Goal: Transaction & Acquisition: Purchase product/service

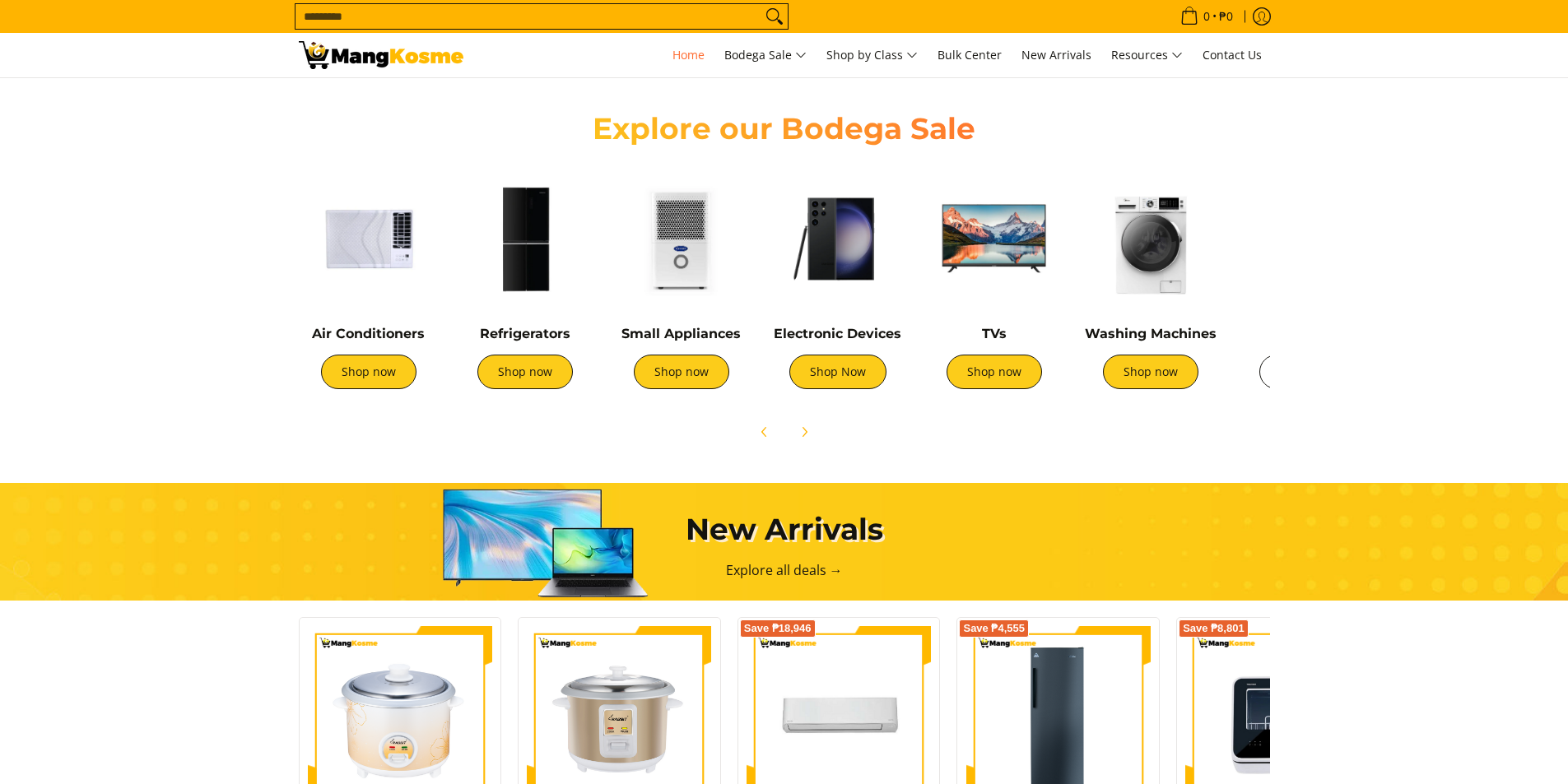
scroll to position [0, 1309]
click at [807, 434] on icon "Next" at bounding box center [804, 432] width 13 height 13
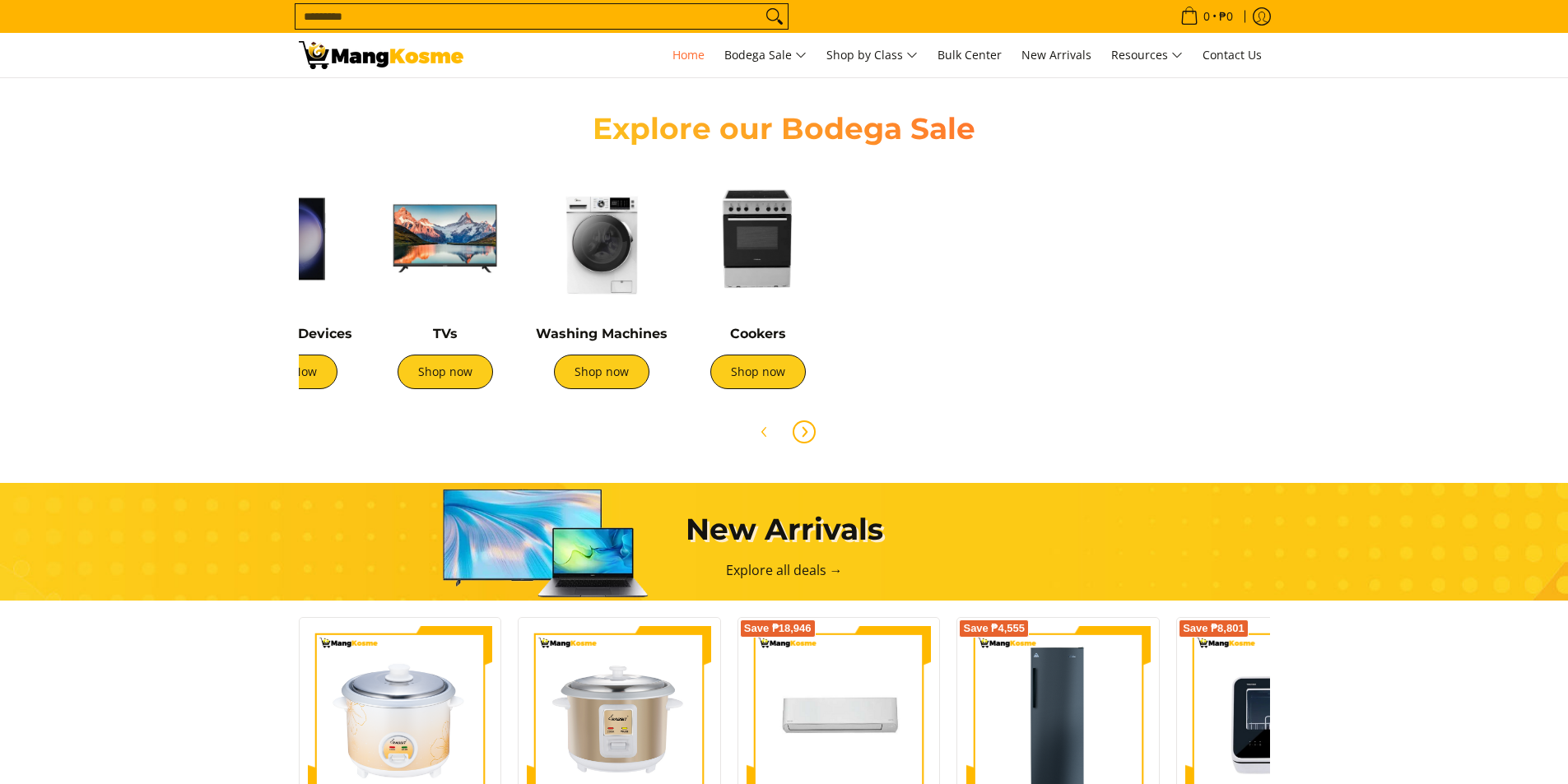
scroll to position [0, 549]
click at [752, 243] on img at bounding box center [757, 239] width 140 height 140
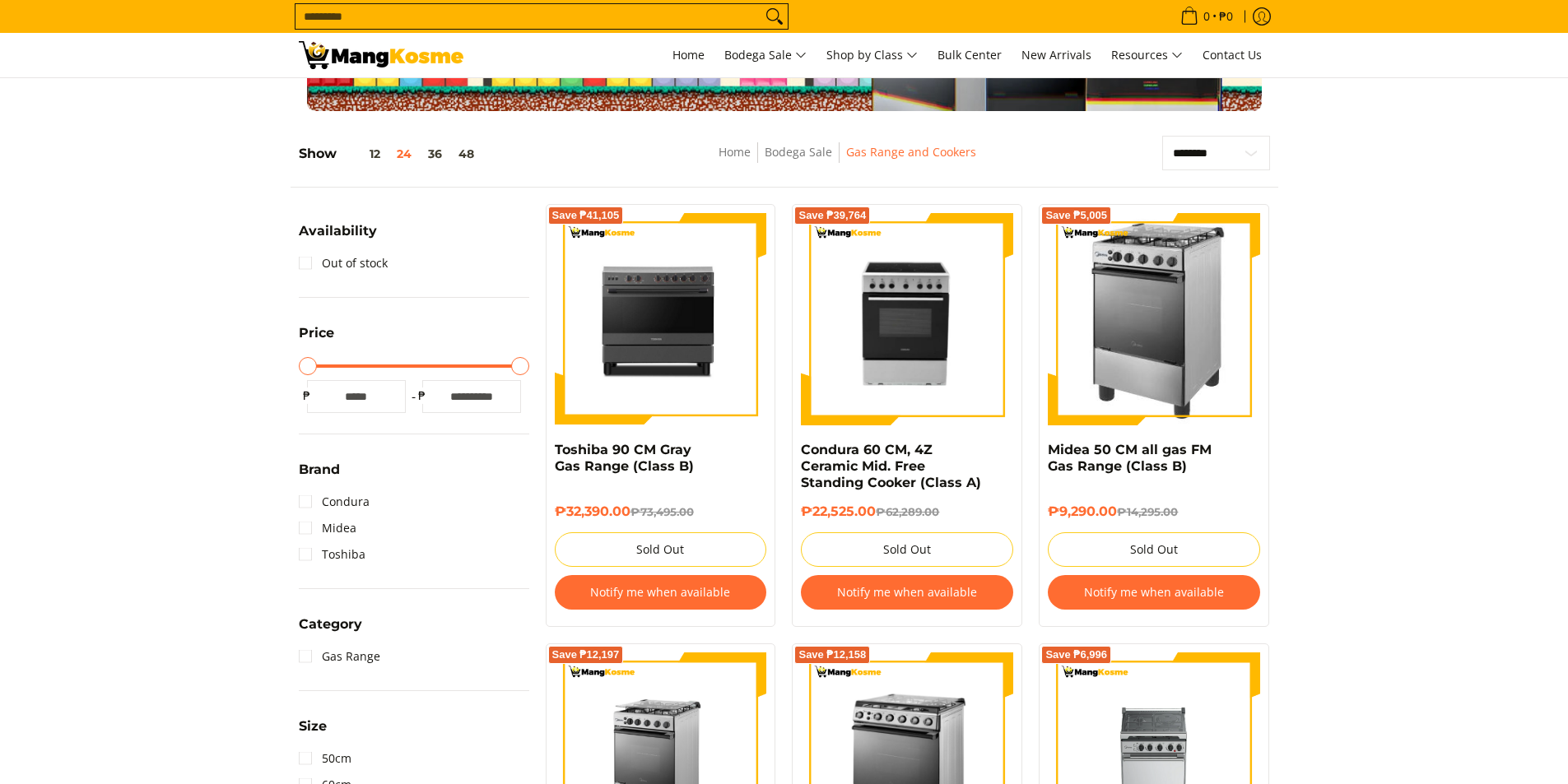
scroll to position [164, 0]
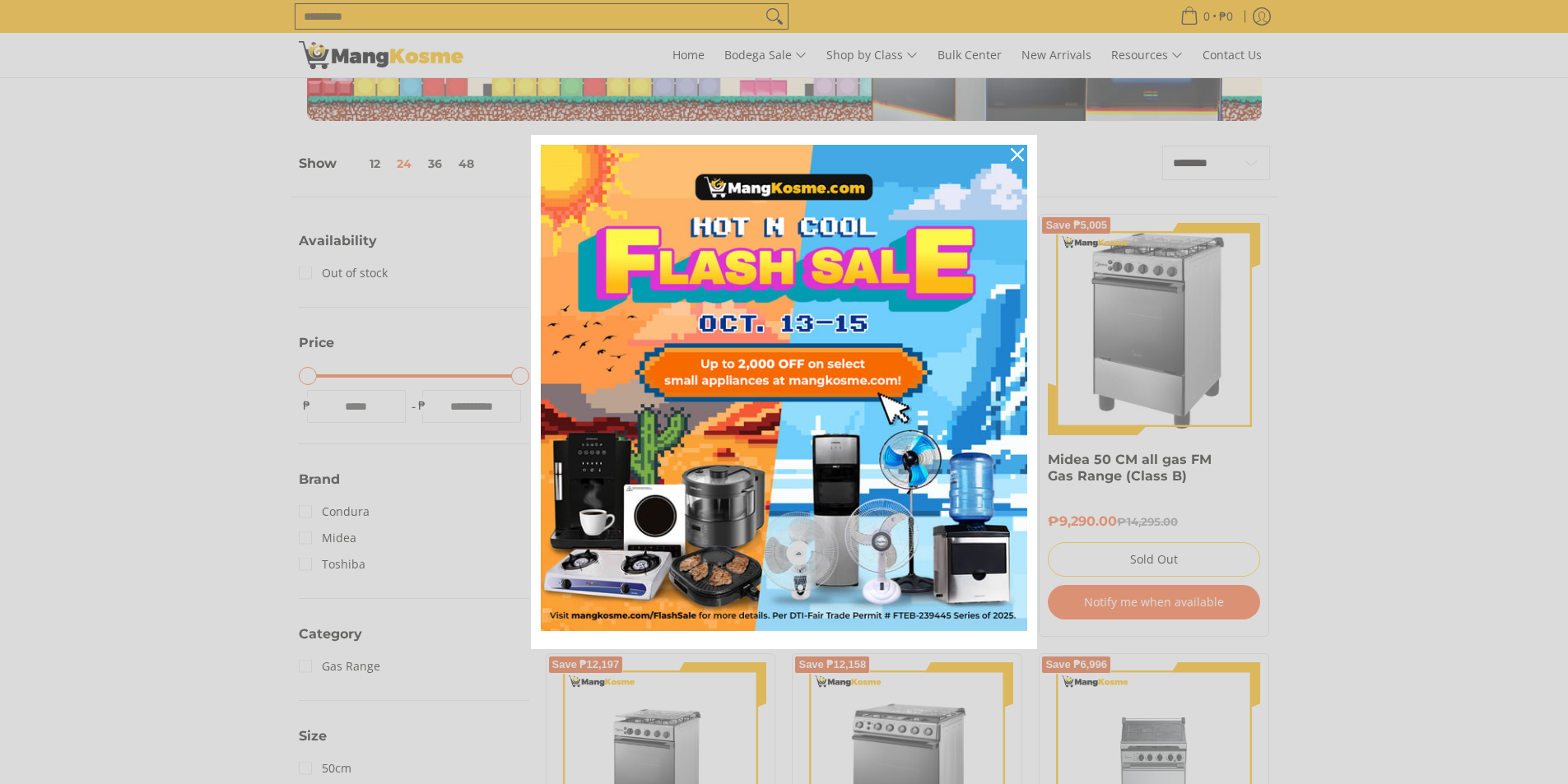
drag, startPoint x: 1575, startPoint y: 109, endPoint x: 1539, endPoint y: 76, distance: 48.8
click at [1023, 156] on icon "close icon" at bounding box center [1017, 155] width 13 height 13
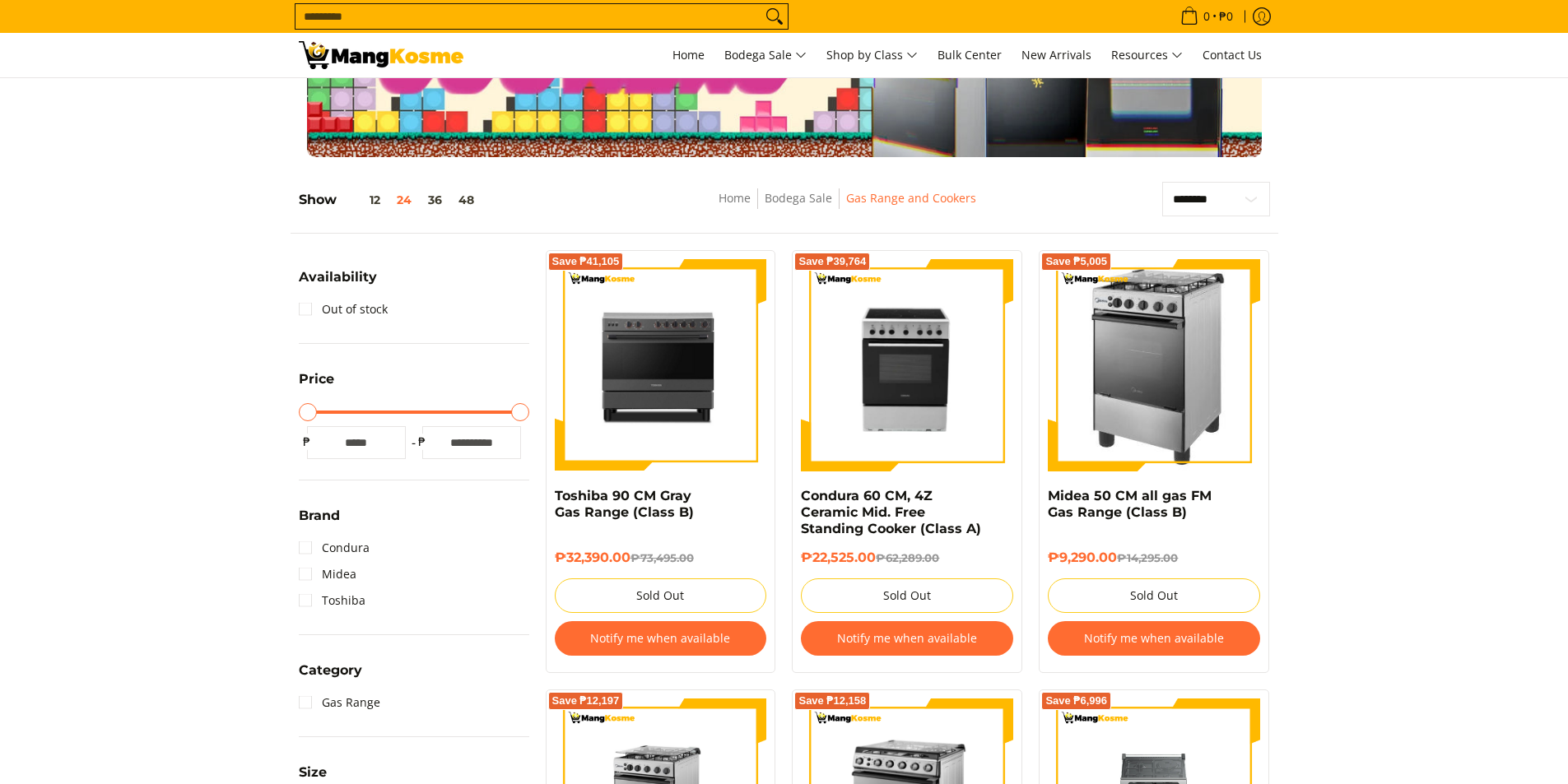
scroll to position [0, 0]
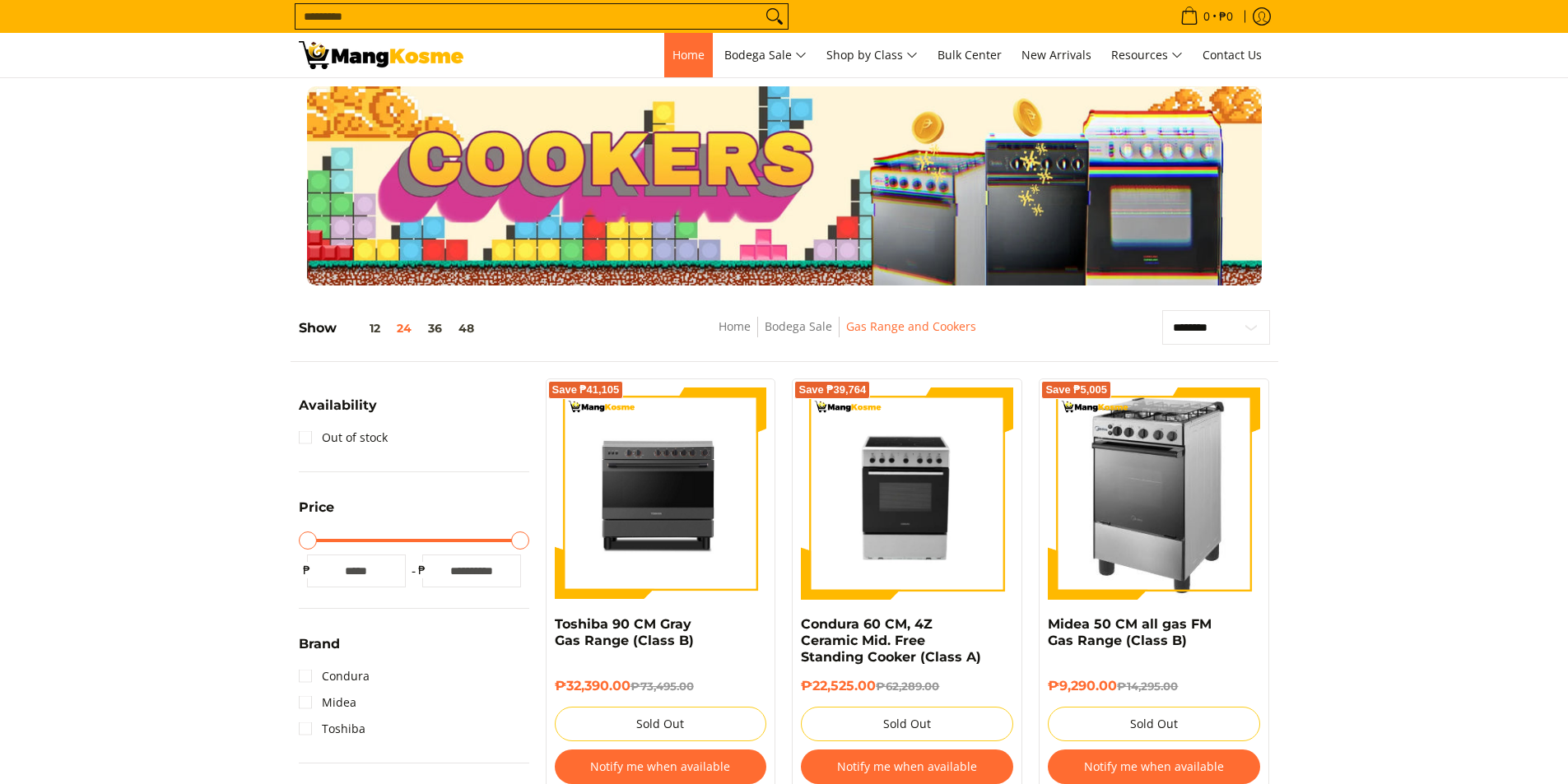
click at [678, 55] on span "Home" at bounding box center [688, 54] width 32 height 15
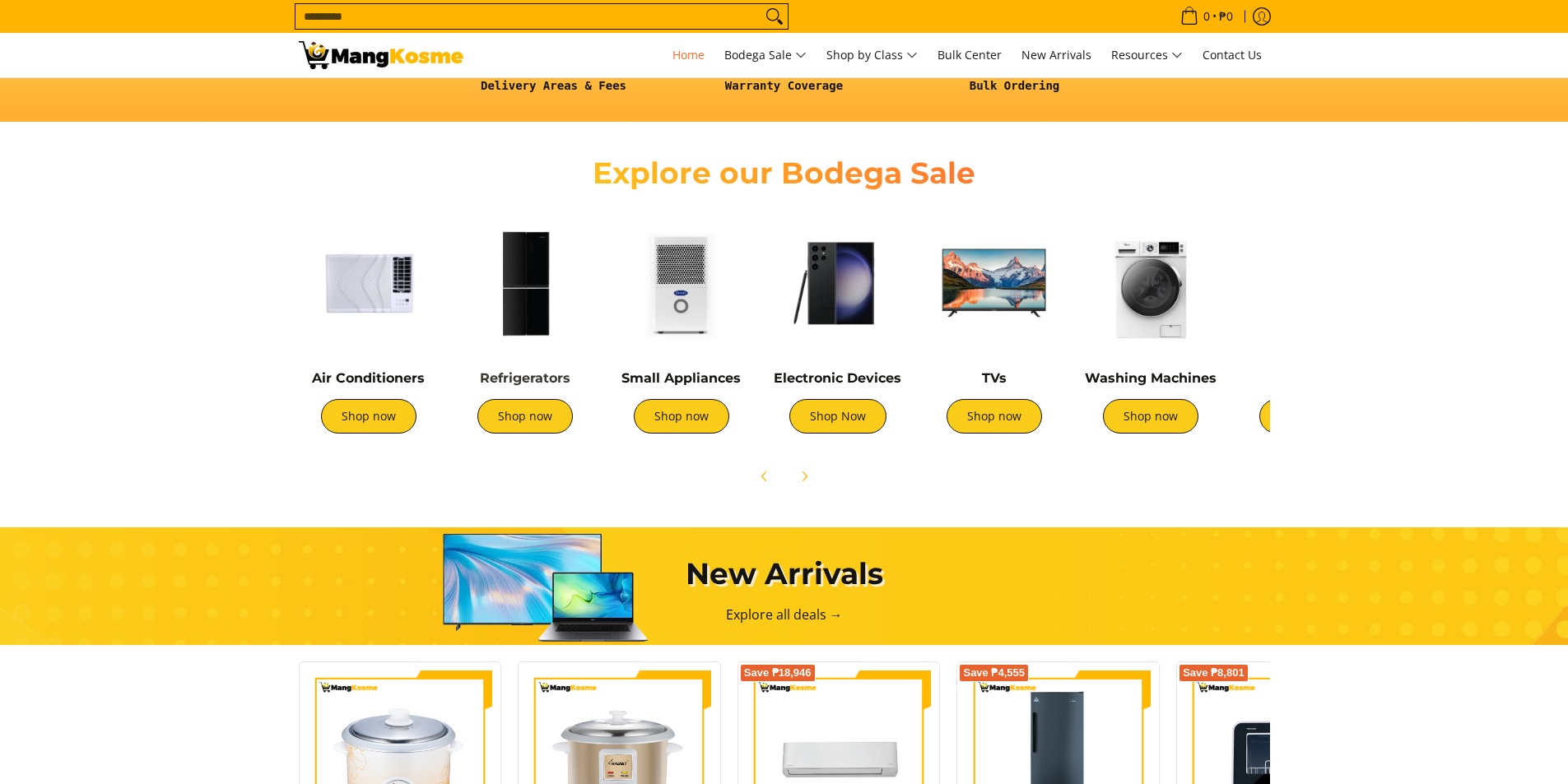
scroll to position [0, 654]
click at [807, 477] on icon "Next" at bounding box center [804, 476] width 4 height 10
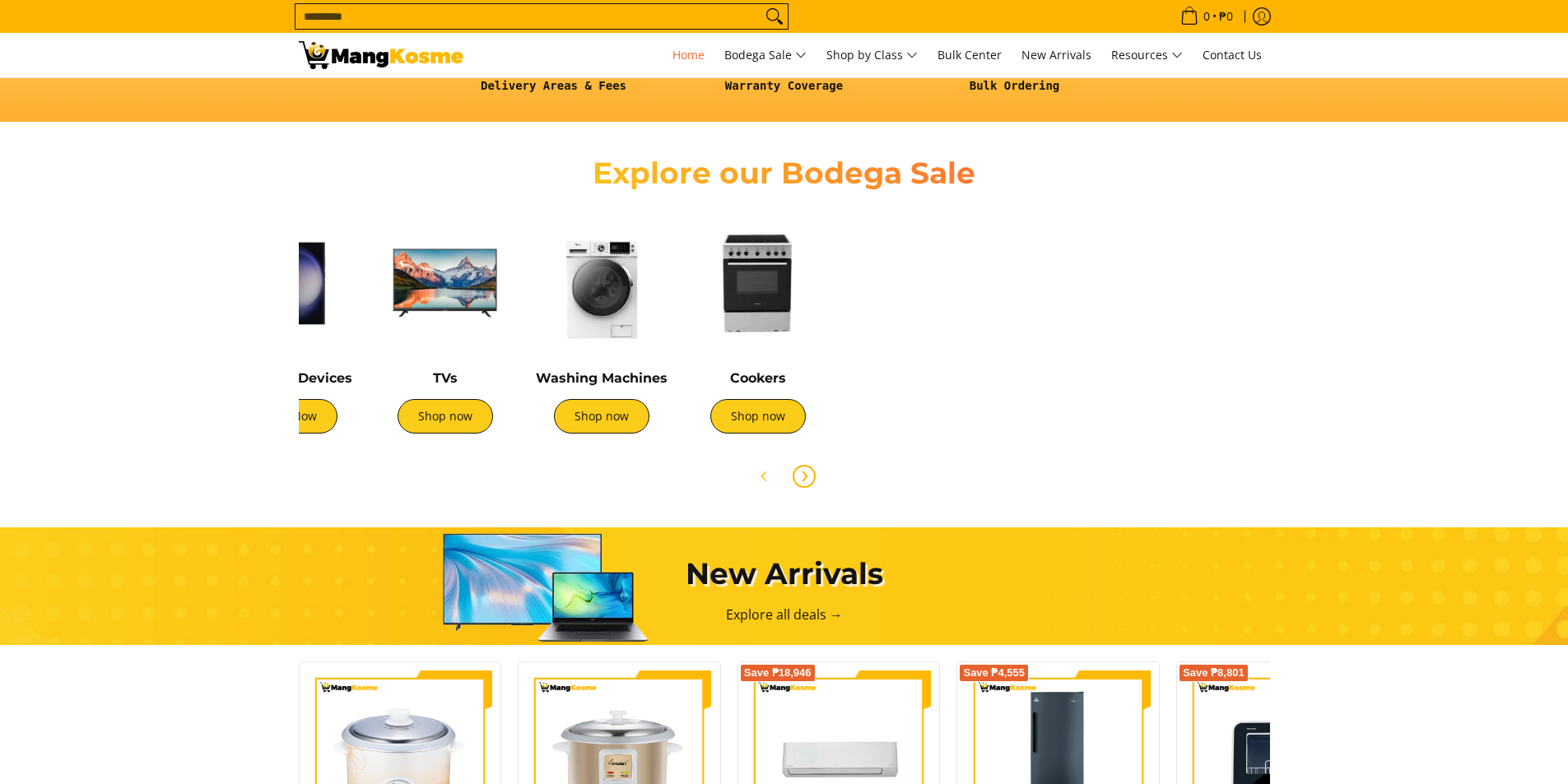
scroll to position [0, 1309]
click at [768, 480] on icon "Previous" at bounding box center [764, 476] width 13 height 13
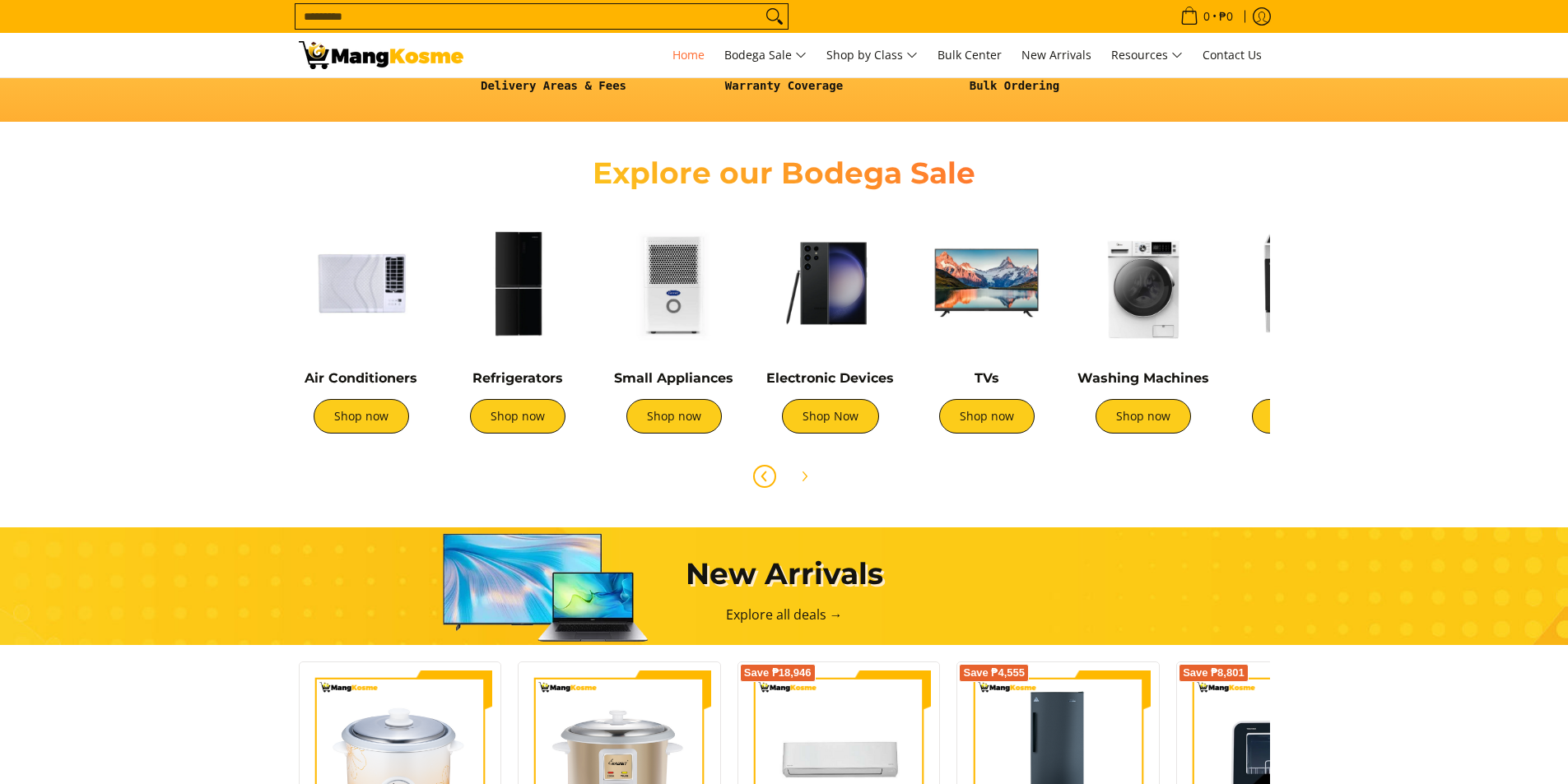
scroll to position [0, 0]
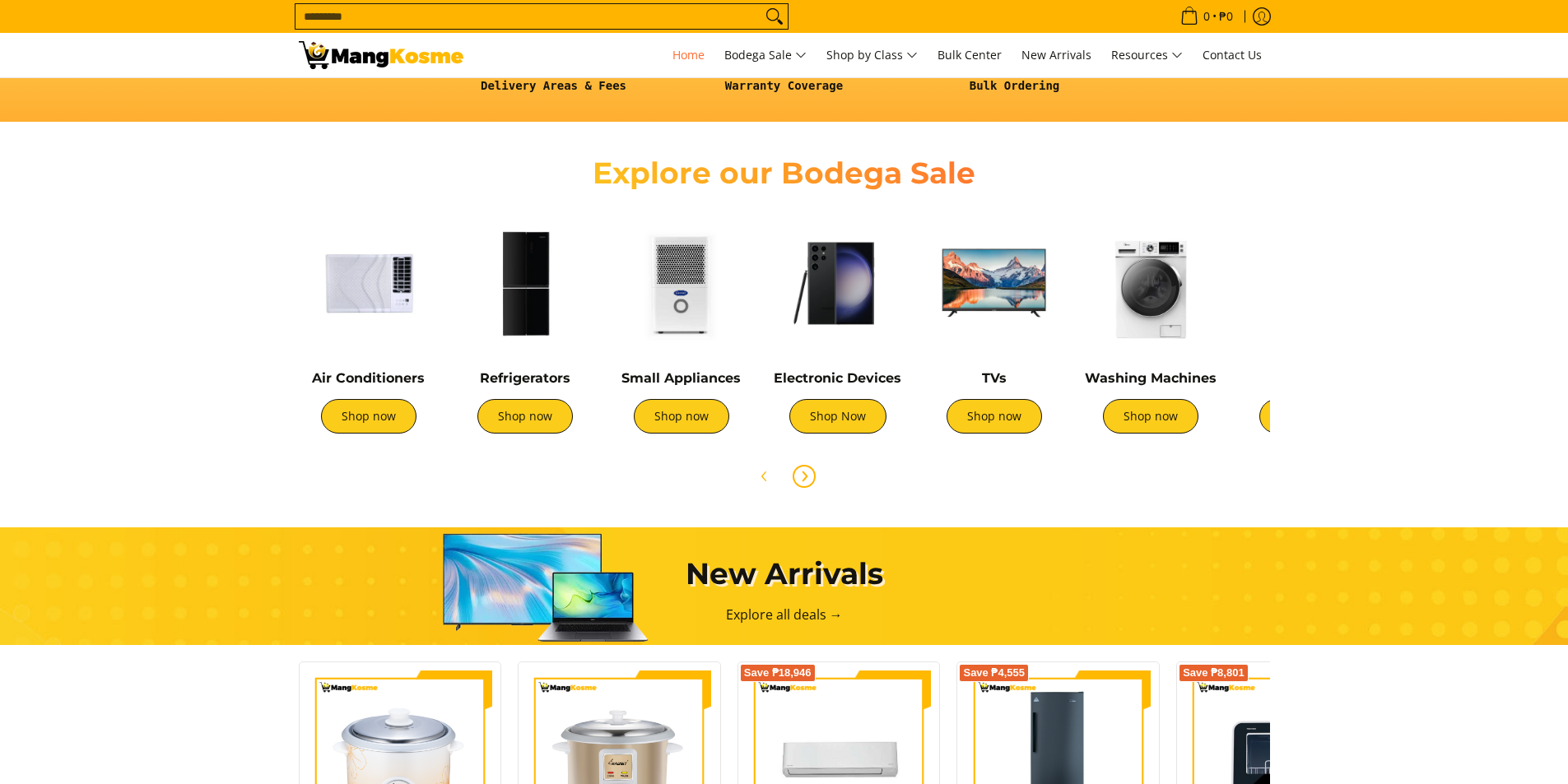
click at [813, 479] on button "Next" at bounding box center [804, 476] width 36 height 36
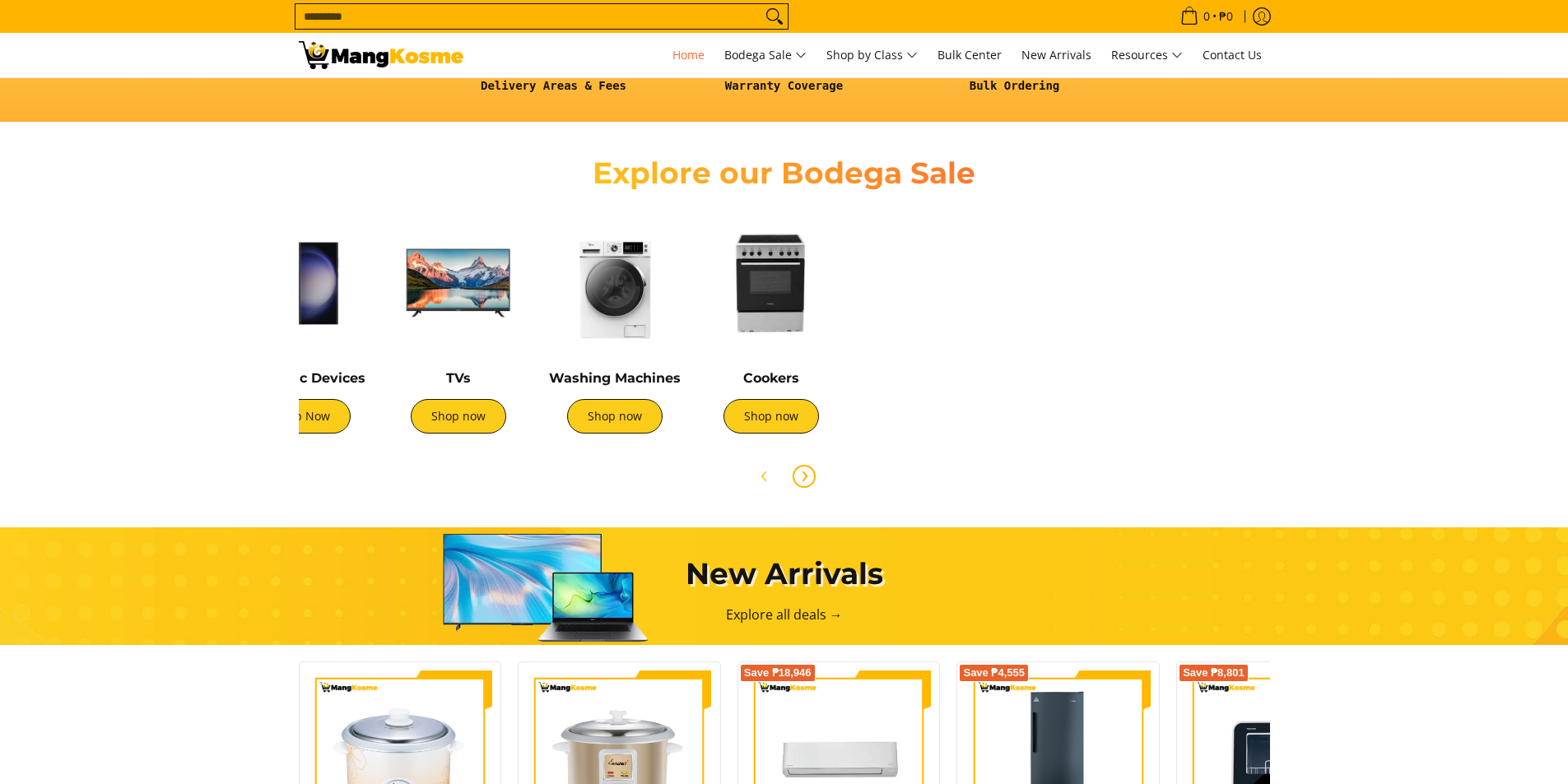
scroll to position [0, 549]
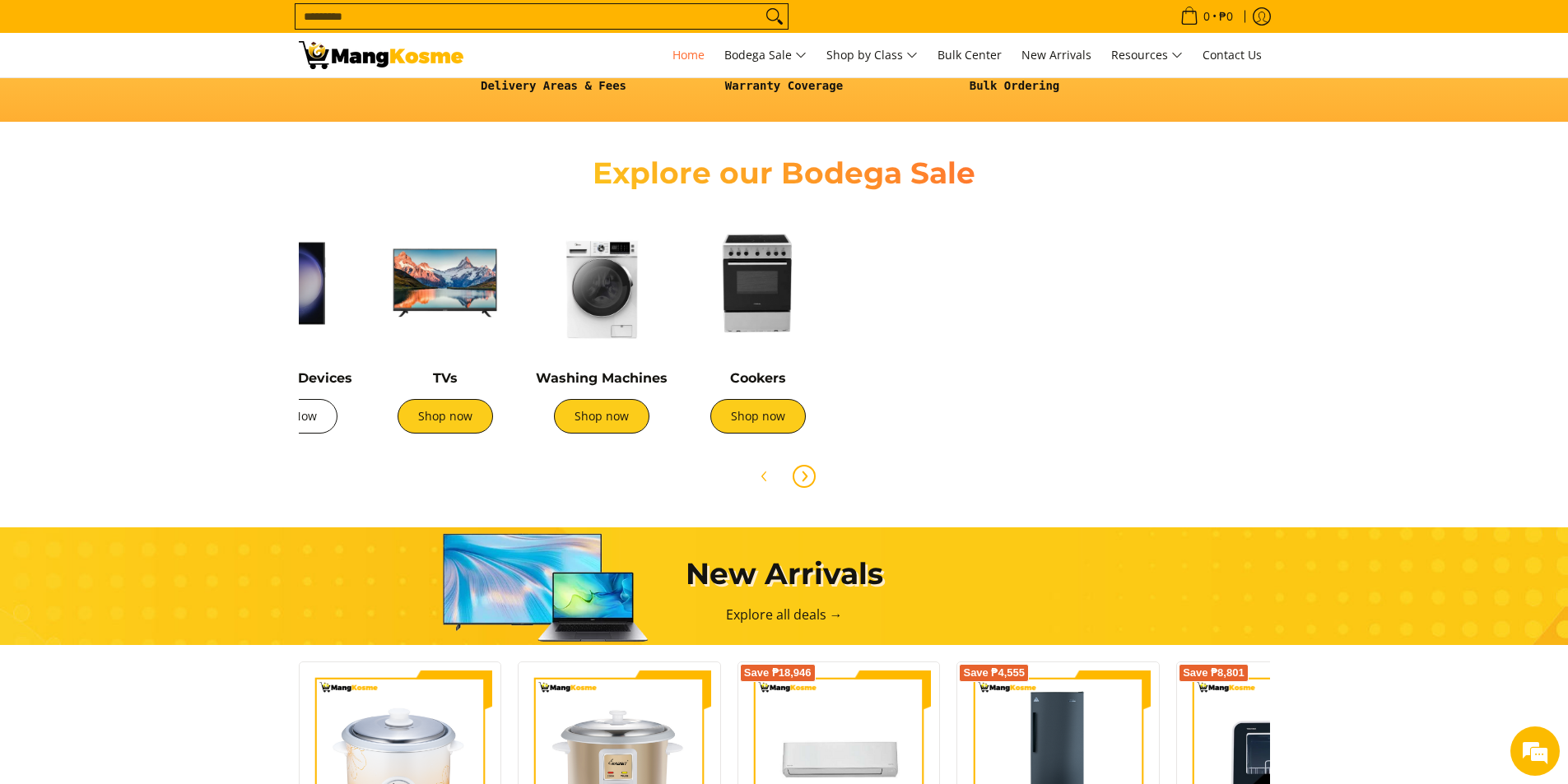
click at [316, 420] on link "Shop Now" at bounding box center [289, 416] width 97 height 34
